Goal: Information Seeking & Learning: Learn about a topic

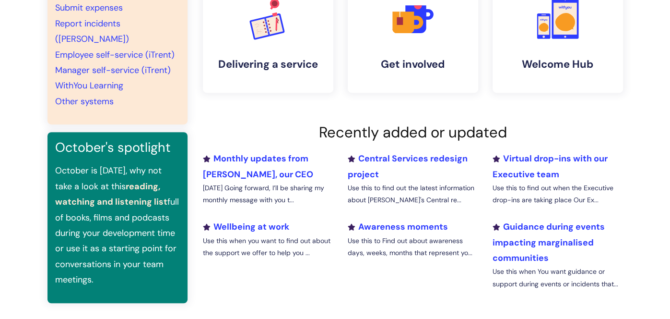
scroll to position [240, 0]
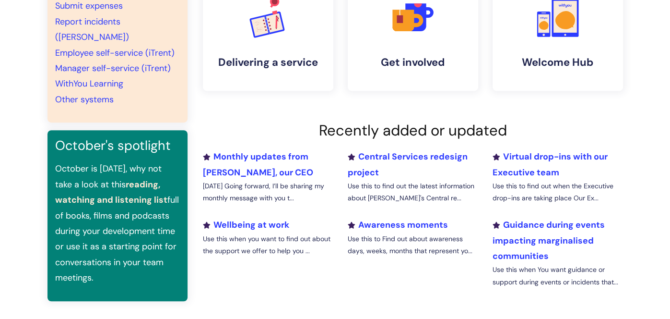
click at [113, 184] on link "reading, watching and listening list" at bounding box center [111, 191] width 112 height 27
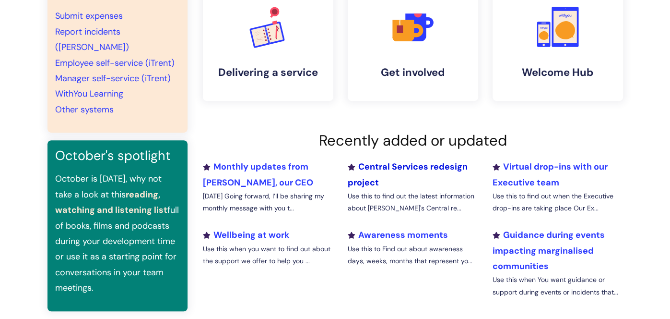
scroll to position [231, 0]
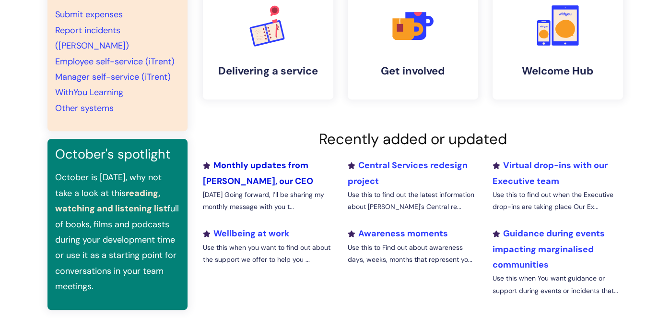
click at [259, 165] on link "Monthly updates from [PERSON_NAME], our CEO" at bounding box center [258, 172] width 110 height 27
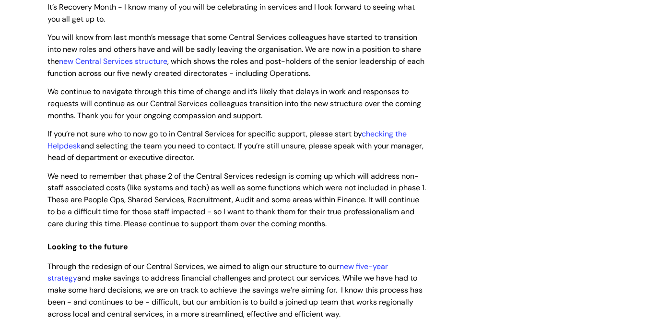
scroll to position [376, 0]
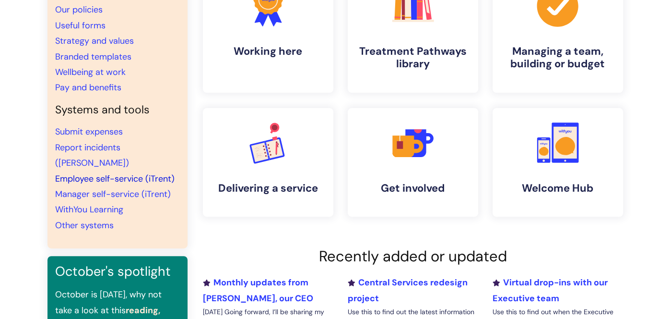
scroll to position [116, 0]
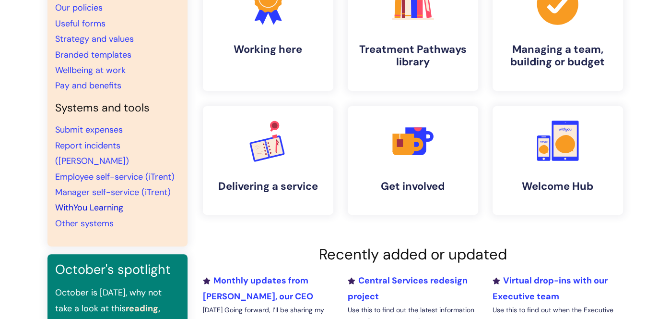
click at [110, 201] on link "WithYou Learning" at bounding box center [89, 207] width 68 height 12
